Goal: Task Accomplishment & Management: Manage account settings

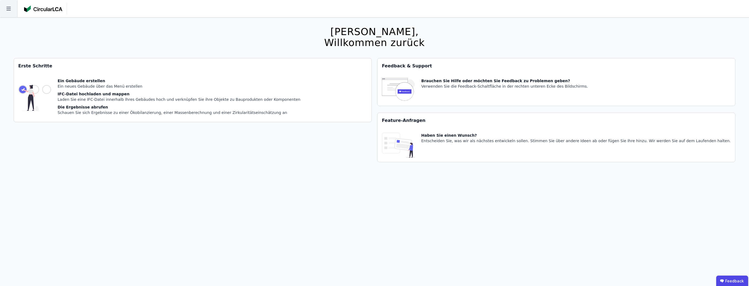
click at [10, 11] on icon at bounding box center [8, 8] width 17 height 17
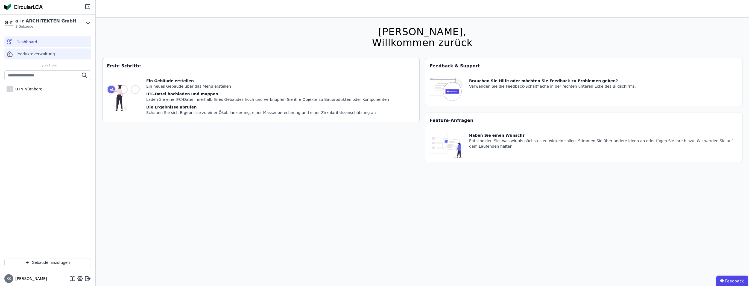
click at [30, 56] on span "Produkteverwaltung" at bounding box center [35, 53] width 39 height 5
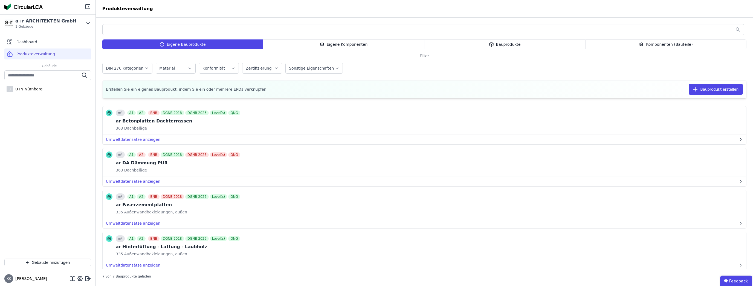
click at [341, 45] on div "Eigene Komponenten" at bounding box center [343, 44] width 161 height 10
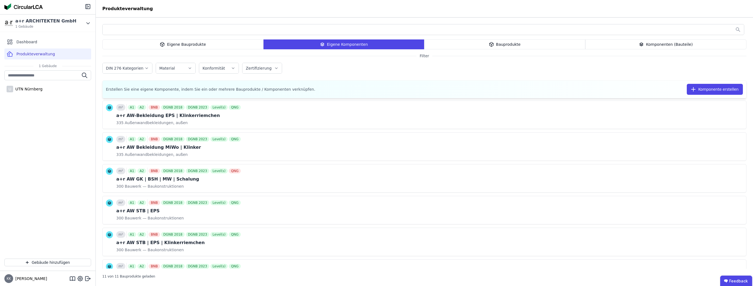
click at [553, 47] on div "Bauprodukte" at bounding box center [504, 44] width 161 height 10
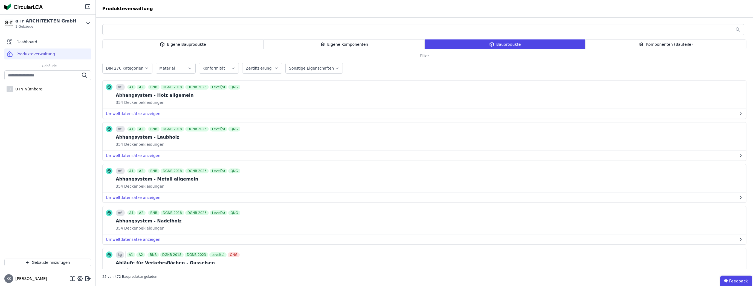
click at [675, 40] on div "Komponenten (Bauteile)" at bounding box center [665, 44] width 161 height 10
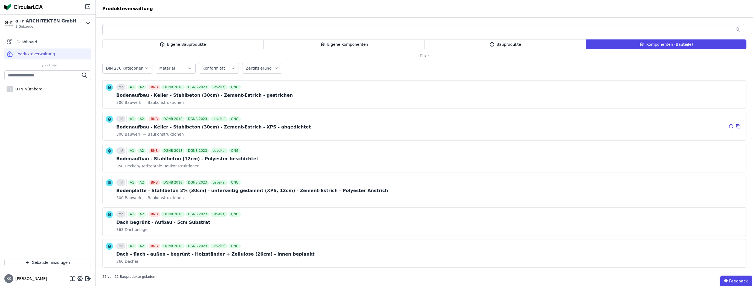
drag, startPoint x: 110, startPoint y: 118, endPoint x: 194, endPoint y: 124, distance: 84.2
click at [110, 118] on icon at bounding box center [109, 118] width 3 height 1
click at [215, 129] on div "Bodenaufbau - Keller - Stahlbeton (30cm) - Zement-Estrich - XPS - abgedichtet" at bounding box center [213, 127] width 194 height 7
click at [137, 130] on div "m² A1 A2 BNB DGNB 2018 DGNB 2023 Level(s) QNG Bodenaufbau - Keller - Stahlbeton…" at bounding box center [213, 125] width 194 height 21
click at [259, 120] on div "m² A1 A2 BNB DGNB 2018 DGNB 2023 Level(s) QNG" at bounding box center [213, 118] width 194 height 7
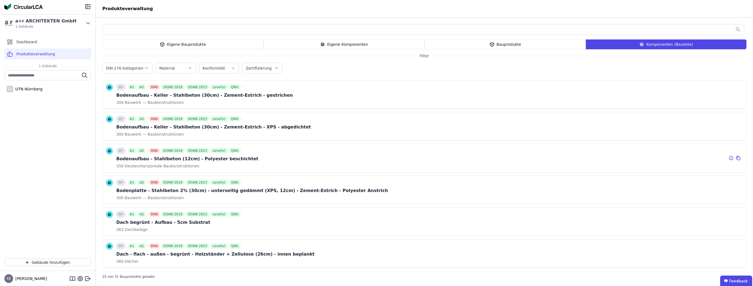
click at [148, 157] on div "Bodenaufbau - Stahlbeton (12cm) - Polyester beschichtet" at bounding box center [187, 158] width 142 height 7
click at [735, 158] on icon at bounding box center [737, 158] width 5 height 7
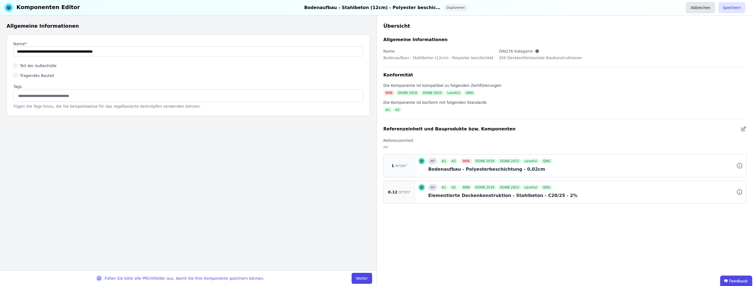
click at [700, 7] on button "Abbrechen" at bounding box center [700, 7] width 29 height 11
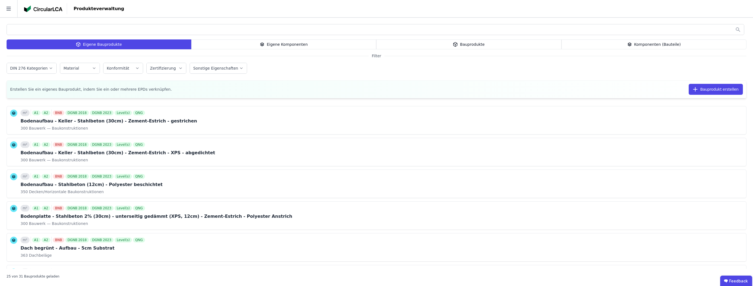
click at [230, 44] on div "Eigene Komponenten" at bounding box center [283, 44] width 185 height 10
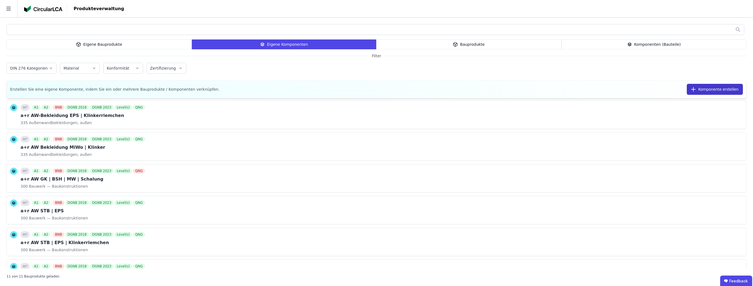
click at [718, 89] on button "Komponente erstellen" at bounding box center [714, 89] width 56 height 11
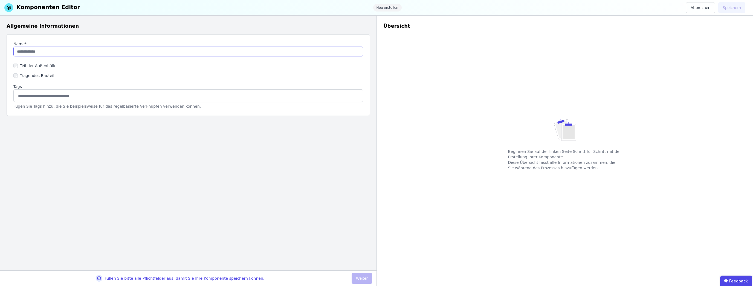
click at [34, 53] on input "string" at bounding box center [188, 51] width 350 height 10
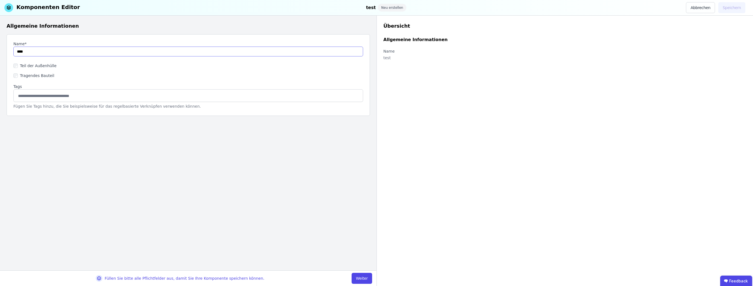
type input "****"
click at [32, 96] on input at bounding box center [188, 95] width 342 height 9
click at [363, 271] on div "Füllen Sie bitte alle Pflichtfelder aus, damit Sie Ihre Komponente speichern kö…" at bounding box center [188, 278] width 376 height 16
click at [361, 278] on button "Weiter" at bounding box center [361, 277] width 21 height 11
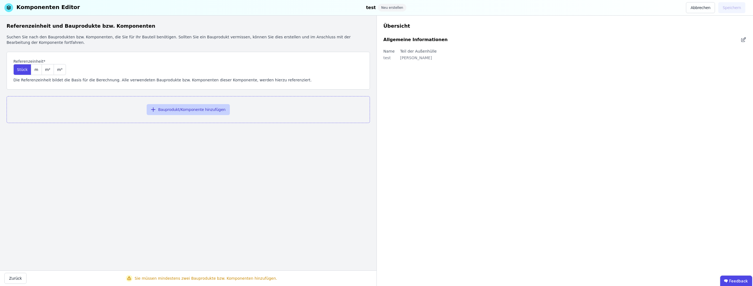
click at [176, 110] on button "Bauprodukt/Komponente hinzufügen" at bounding box center [188, 109] width 83 height 11
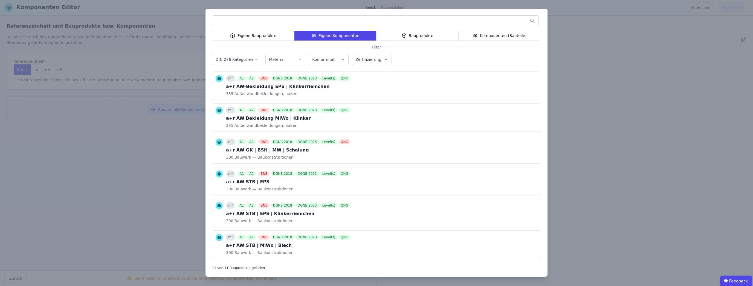
click at [274, 37] on div "Eigene Bauprodukte" at bounding box center [253, 36] width 82 height 10
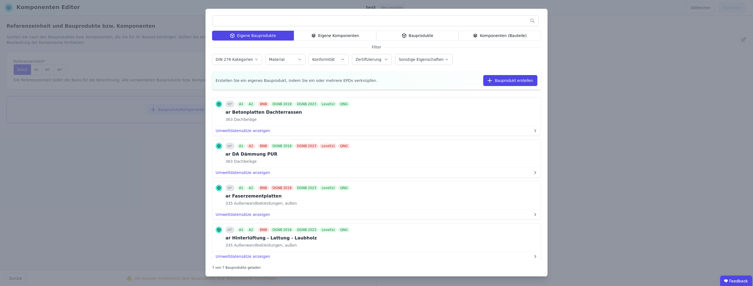
click at [319, 36] on div "Eigene Komponenten" at bounding box center [335, 36] width 82 height 10
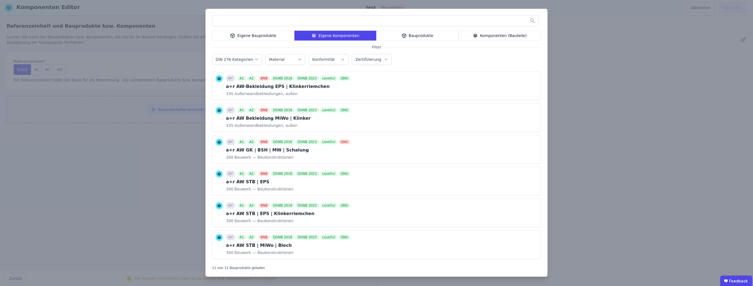
drag, startPoint x: 165, startPoint y: 147, endPoint x: 136, endPoint y: 111, distance: 46.7
click at [161, 142] on div "Eigene Bauprodukte Eigene Komponenten Bauprodukte Komponenten (Bauteile) Filter…" at bounding box center [376, 143] width 753 height 286
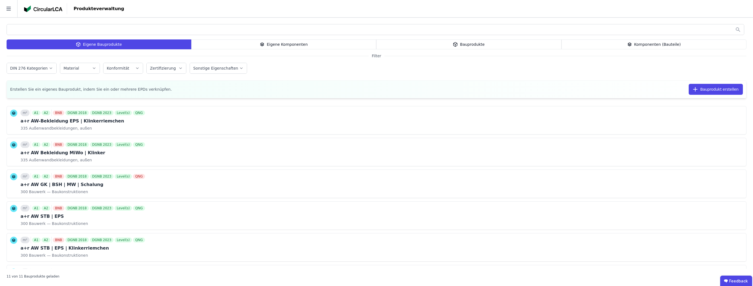
click at [486, 42] on div "Bauprodukte" at bounding box center [468, 44] width 185 height 10
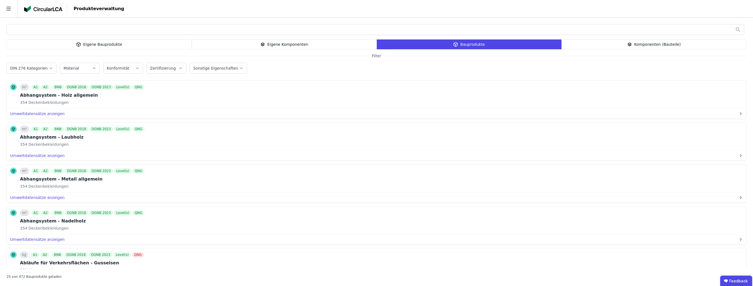
click at [616, 51] on div "Eigene Bauprodukte Eigene Komponenten Bauprodukte Komponenten (Bauteile) Filter…" at bounding box center [376, 152] width 753 height 268
click at [615, 46] on div "Komponenten (Bauteile)" at bounding box center [653, 44] width 185 height 10
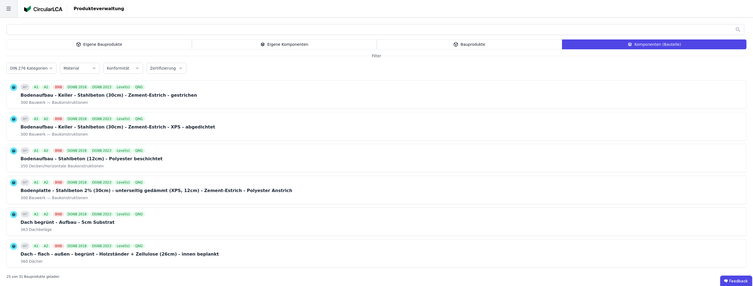
click at [11, 10] on icon at bounding box center [8, 8] width 17 height 17
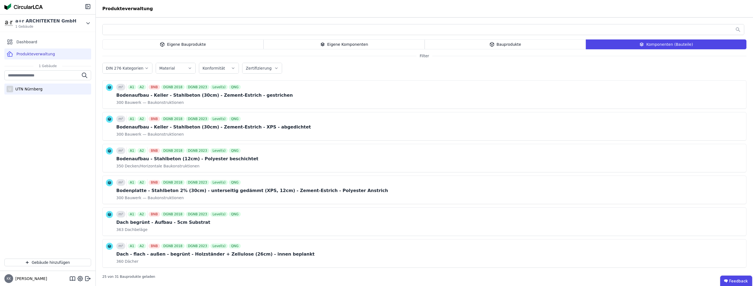
click at [29, 86] on div "UTN Nürnberg" at bounding box center [27, 88] width 29 height 5
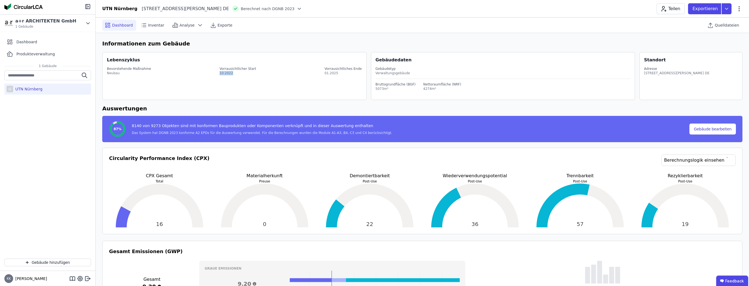
drag, startPoint x: 235, startPoint y: 72, endPoint x: 218, endPoint y: 72, distance: 17.0
click at [218, 72] on div "Bevorstehende Maßnahme Neubau Vorrausichtlicher Start 10.2022 Vorrausichtliches…" at bounding box center [235, 70] width 256 height 15
click at [291, 74] on div "Bevorstehende Maßnahme Neubau Vorrausichtlicher Start 10.2022 Vorrausichtliches…" at bounding box center [235, 70] width 256 height 15
drag, startPoint x: 359, startPoint y: 74, endPoint x: 322, endPoint y: 72, distance: 36.4
click at [322, 72] on div "Bevorstehende Maßnahme Neubau Vorrausichtlicher Start 10.2022 Vorrausichtliches…" at bounding box center [235, 70] width 256 height 15
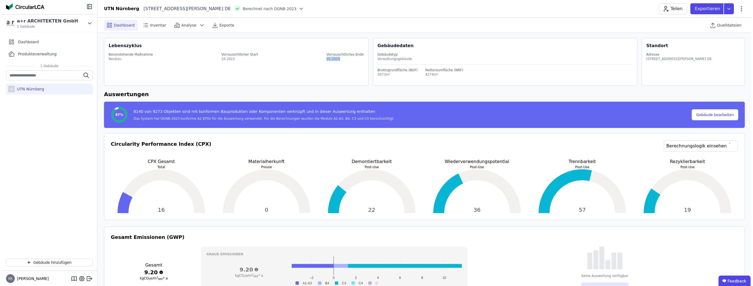
scroll to position [22, 0]
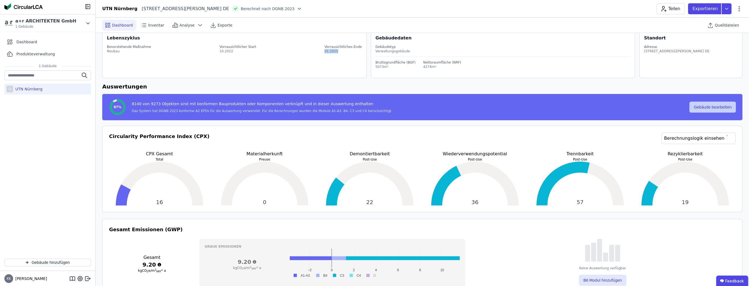
click at [707, 109] on button "Gebäude bearbeiten" at bounding box center [713, 106] width 46 height 11
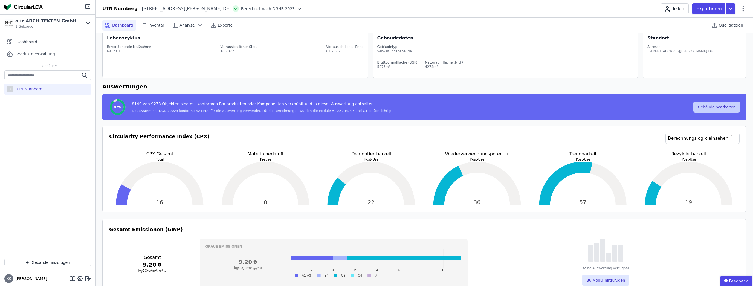
select select "**********"
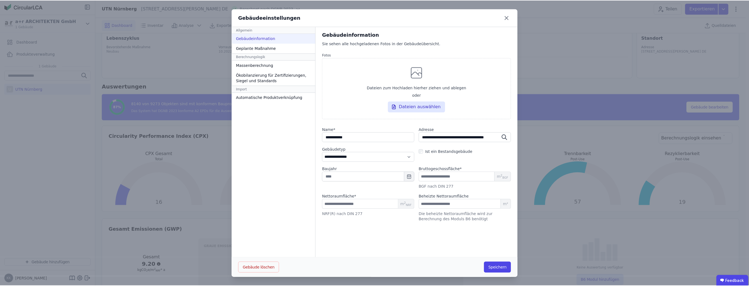
scroll to position [0, 0]
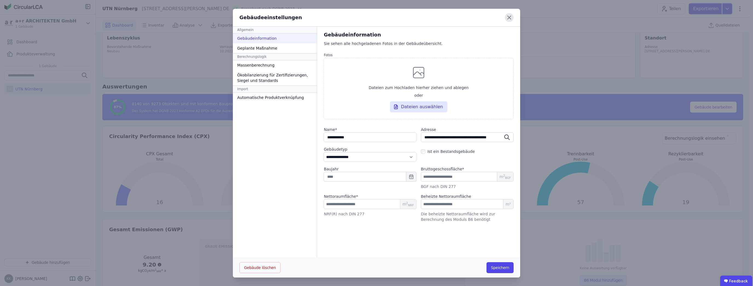
click at [507, 19] on icon at bounding box center [509, 17] width 9 height 9
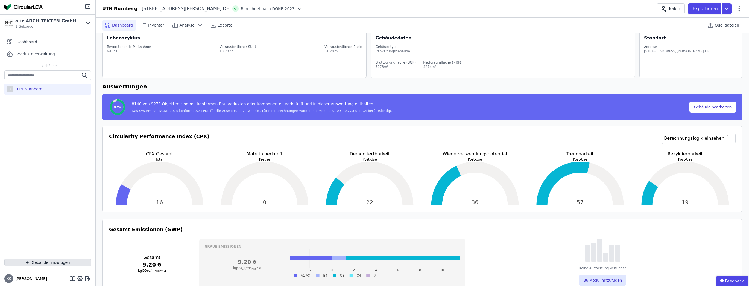
click at [27, 262] on icon "button" at bounding box center [27, 262] width 4 height 7
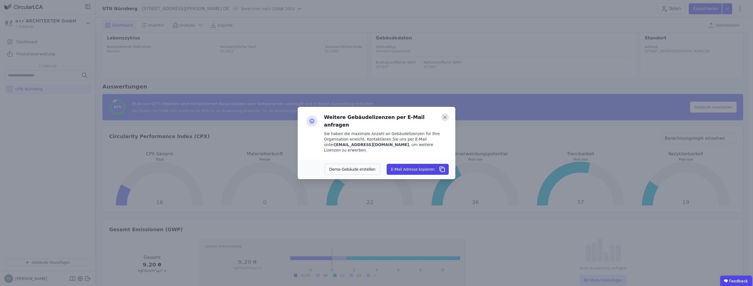
click at [447, 121] on icon at bounding box center [445, 117] width 8 height 8
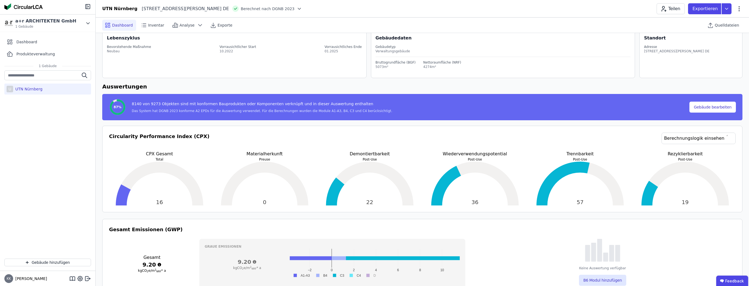
click at [55, 87] on div "U UTN Nürnberg" at bounding box center [47, 88] width 87 height 11
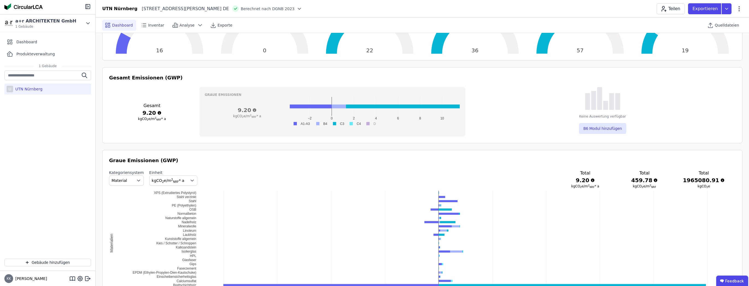
scroll to position [175, 0]
